Goal: Information Seeking & Learning: Check status

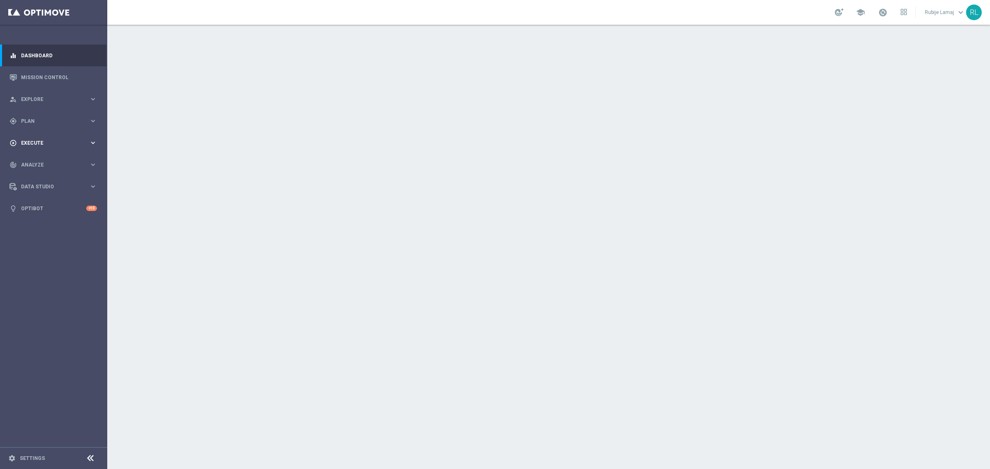
click at [39, 141] on span "Execute" at bounding box center [55, 143] width 68 height 5
click at [36, 118] on div "gps_fixed Plan" at bounding box center [49, 121] width 80 height 7
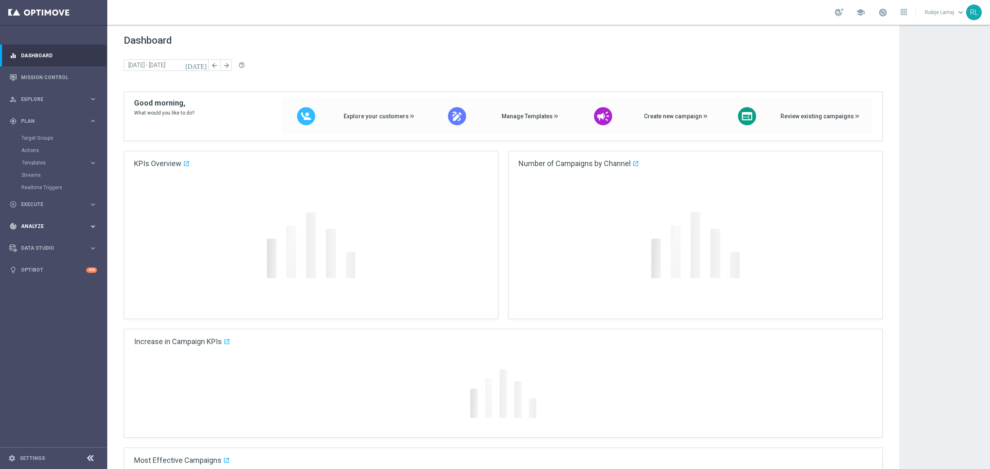
click at [42, 223] on div "track_changes Analyze" at bounding box center [49, 226] width 80 height 7
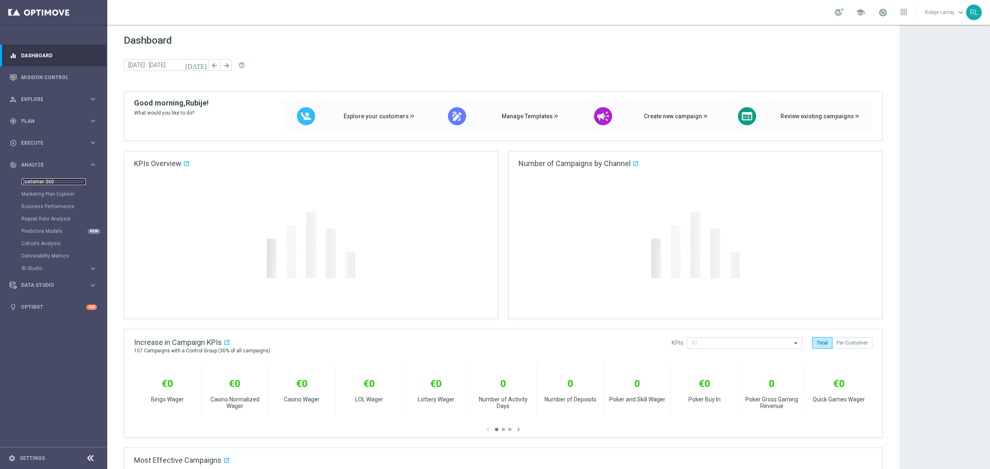
click at [45, 181] on link "Customer 360" at bounding box center [53, 182] width 64 height 7
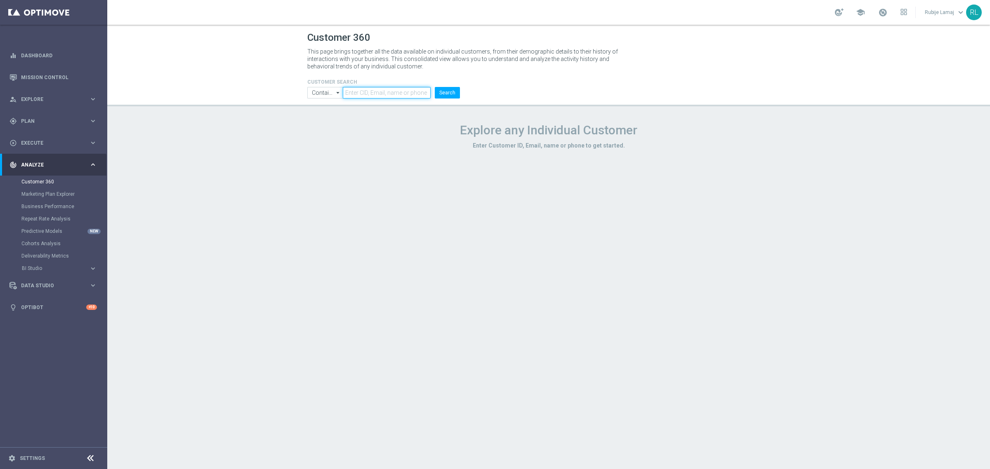
click at [381, 95] on input "text" at bounding box center [387, 93] width 88 height 12
paste input "4392630"
type input "4392630"
click at [438, 86] on form "CUSTOMER SEARCH Contains Contains arrow_drop_down Show Selected 0 of NaN Contai…" at bounding box center [383, 88] width 153 height 19
click at [441, 87] on button "Search" at bounding box center [447, 93] width 25 height 12
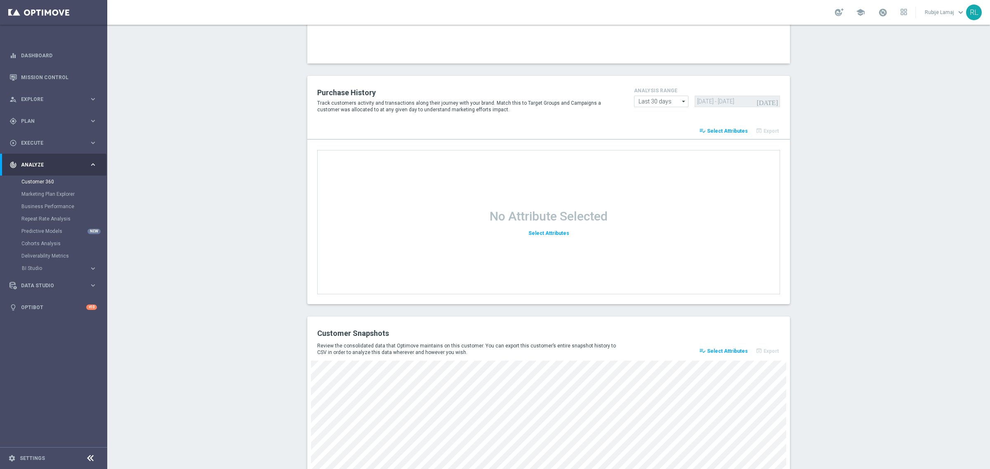
scroll to position [925, 0]
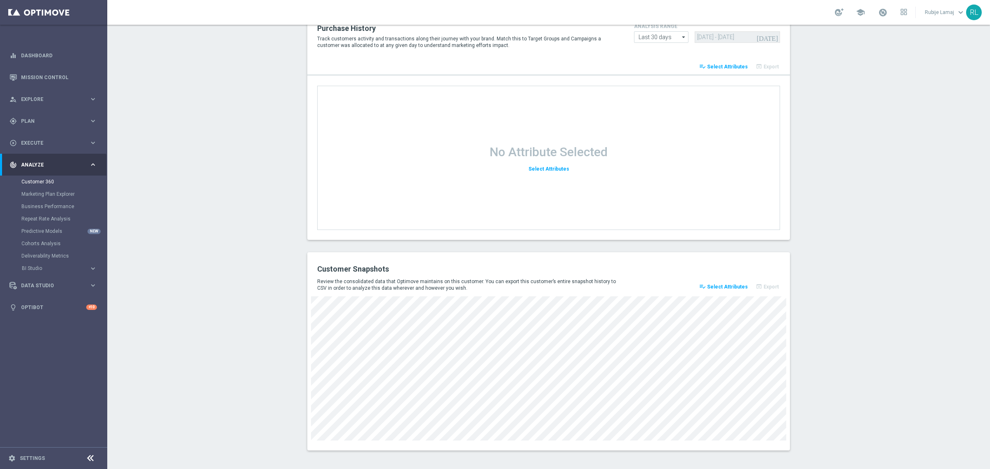
click at [722, 281] on button "playlist_add_check Select Attributes" at bounding box center [723, 287] width 51 height 12
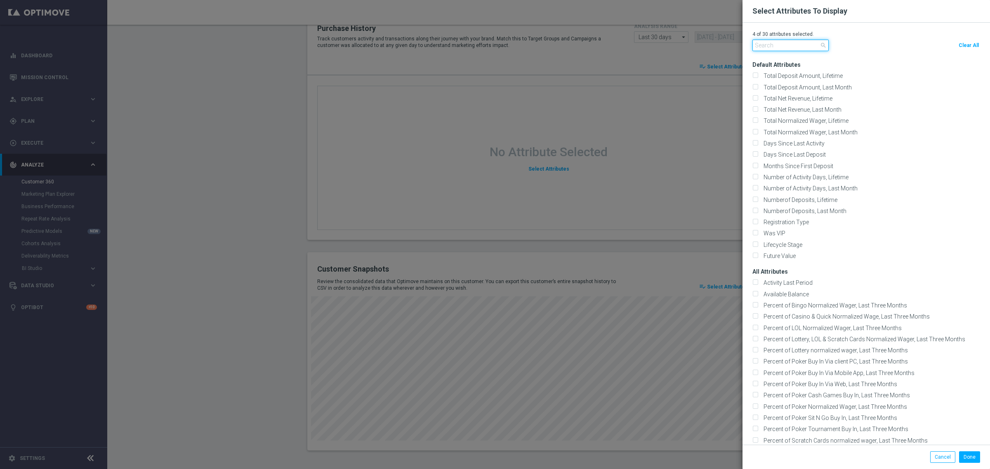
click at [772, 45] on input "text" at bounding box center [790, 46] width 76 height 12
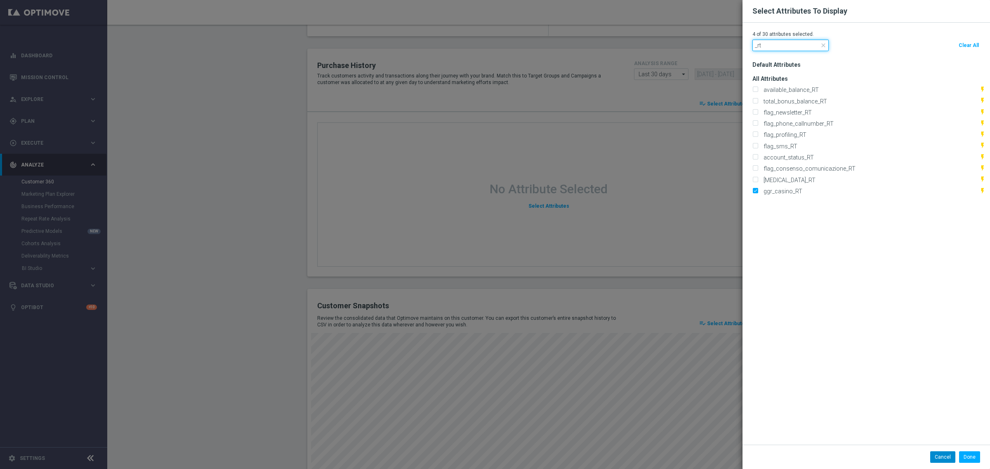
scroll to position [962, 0]
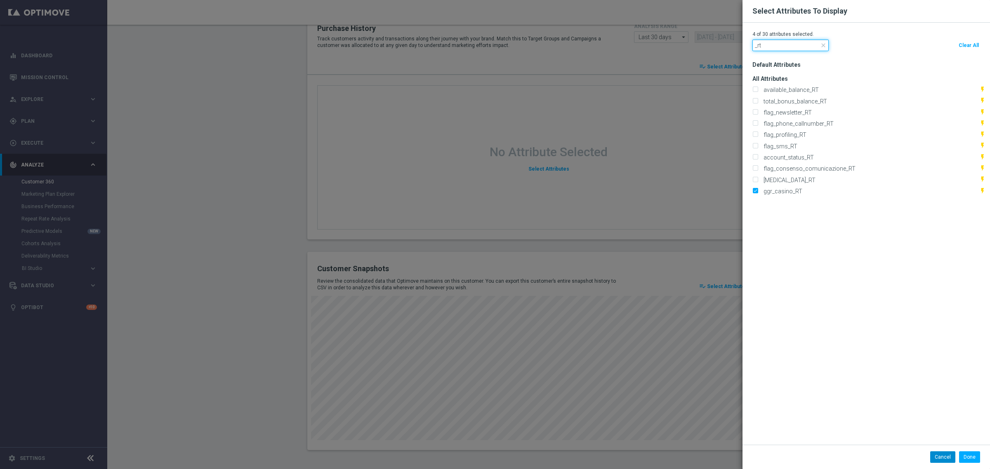
type input "_rt"
click at [930, 461] on button "Cancel" at bounding box center [942, 458] width 25 height 12
